Goal: Navigation & Orientation: Go to known website

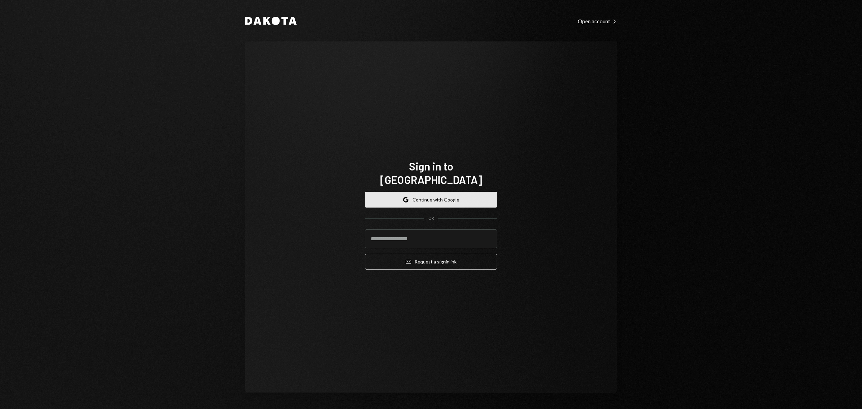
click at [434, 195] on button "Google Continue with Google" at bounding box center [431, 200] width 132 height 16
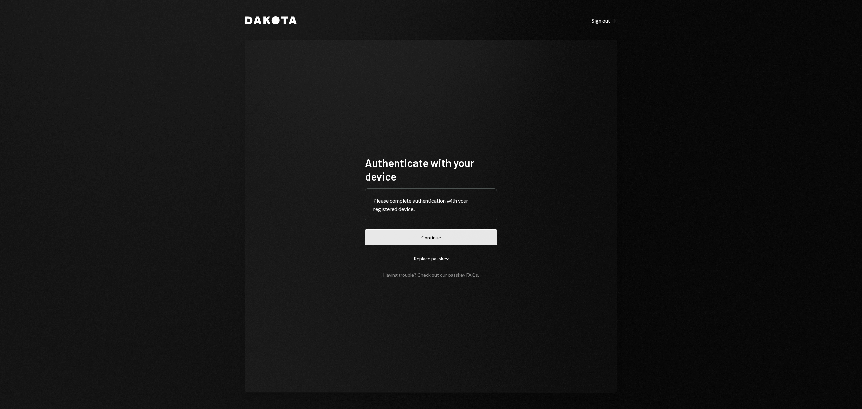
click at [477, 234] on button "Continue" at bounding box center [431, 237] width 132 height 16
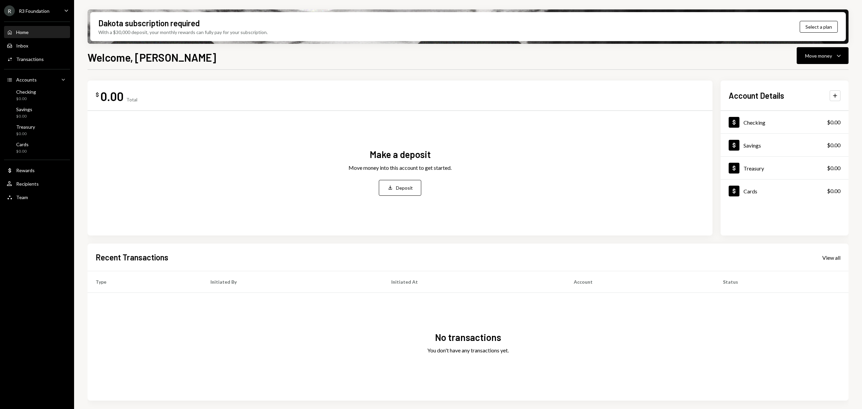
click at [67, 8] on icon "Caret Down" at bounding box center [66, 10] width 7 height 7
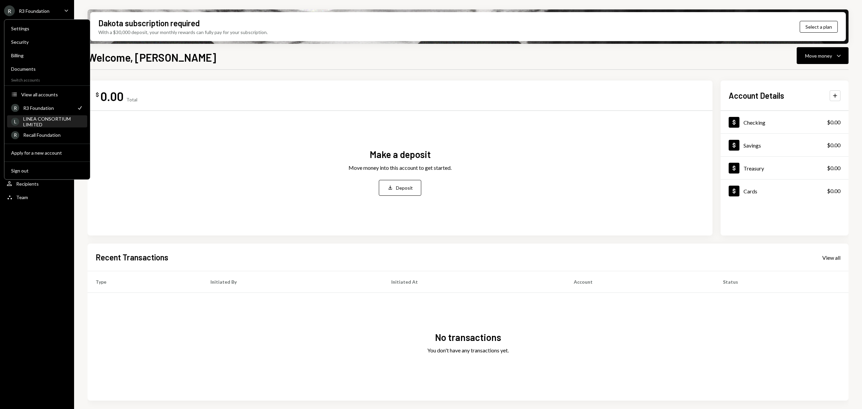
click at [53, 124] on div "LINEA CONSORTIUM LIMITED" at bounding box center [53, 121] width 60 height 11
